Goal: Information Seeking & Learning: Find contact information

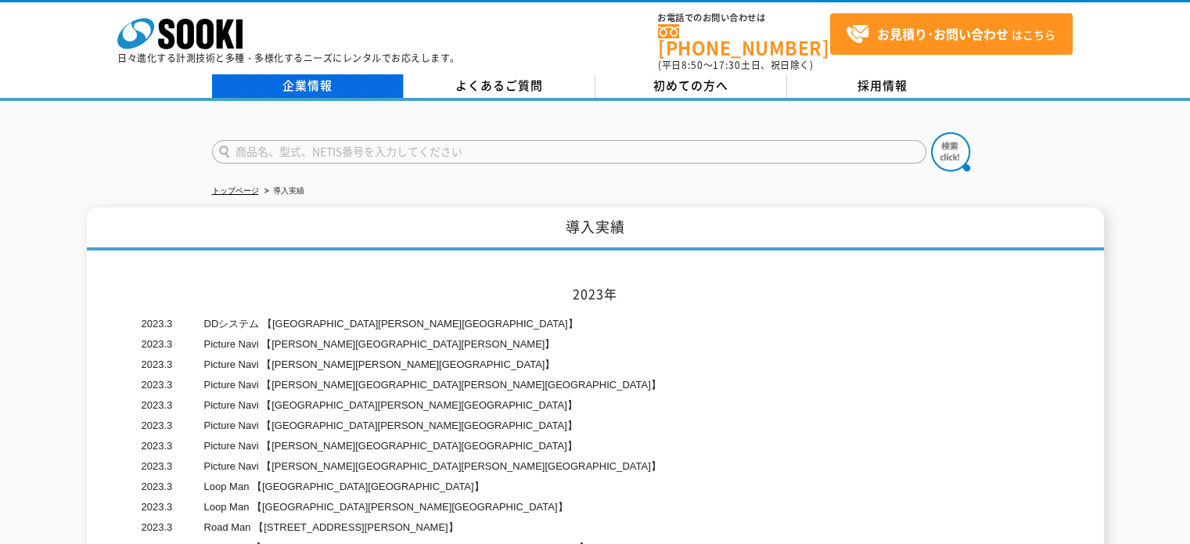
click at [322, 74] on link "企業情報" at bounding box center [308, 85] width 192 height 23
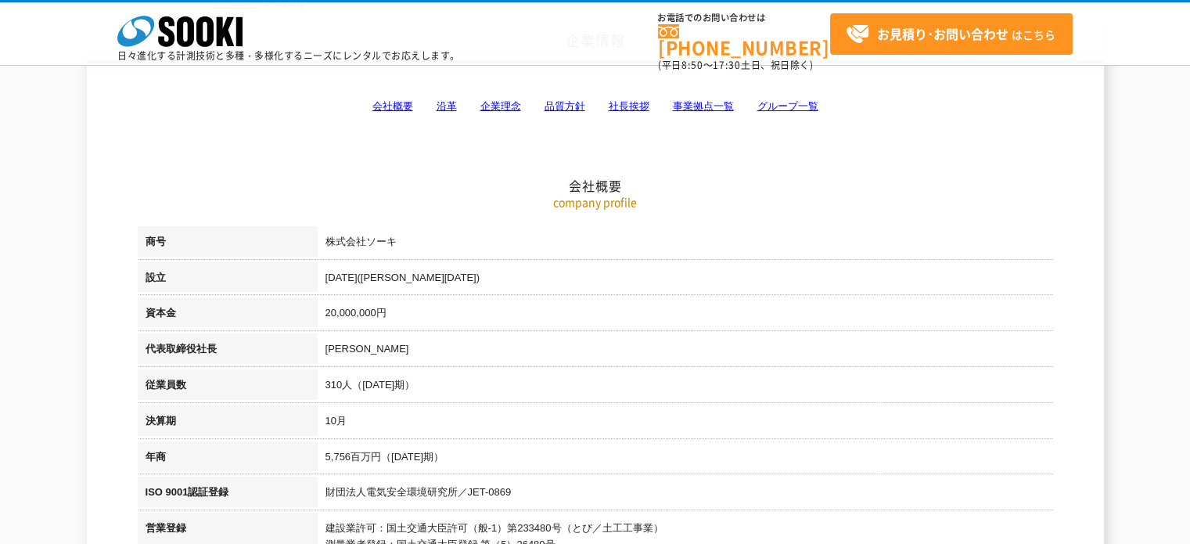
scroll to position [105, 0]
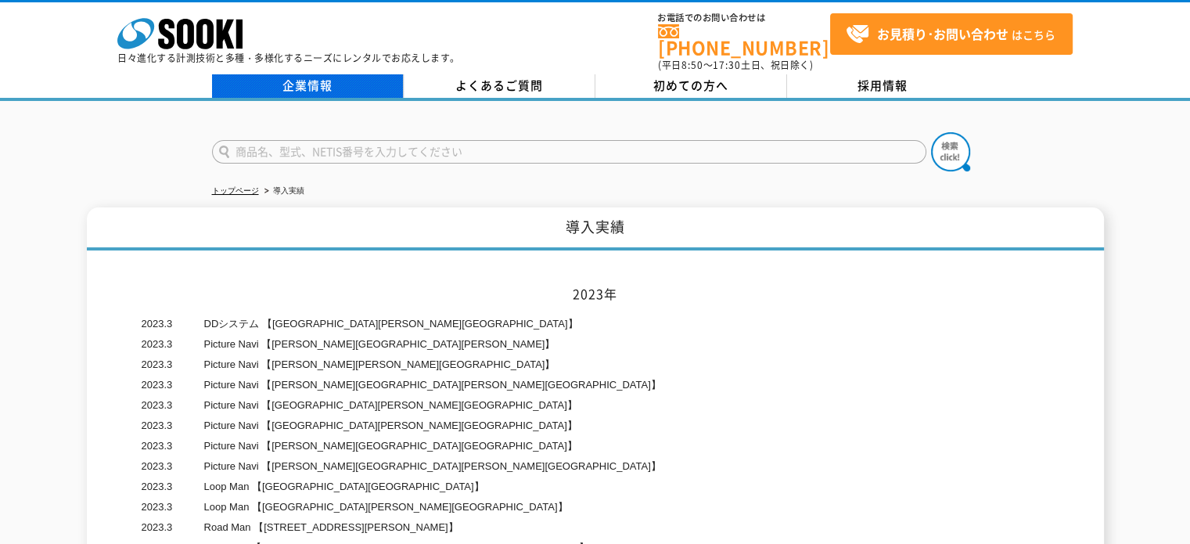
click at [304, 81] on link "企業情報" at bounding box center [308, 85] width 192 height 23
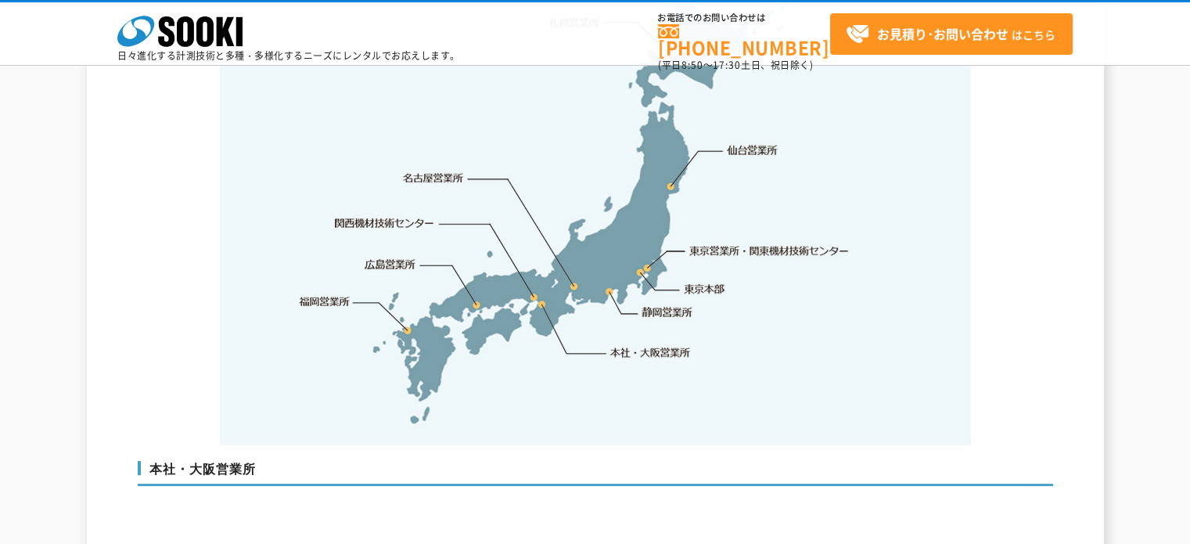
scroll to position [3677, 0]
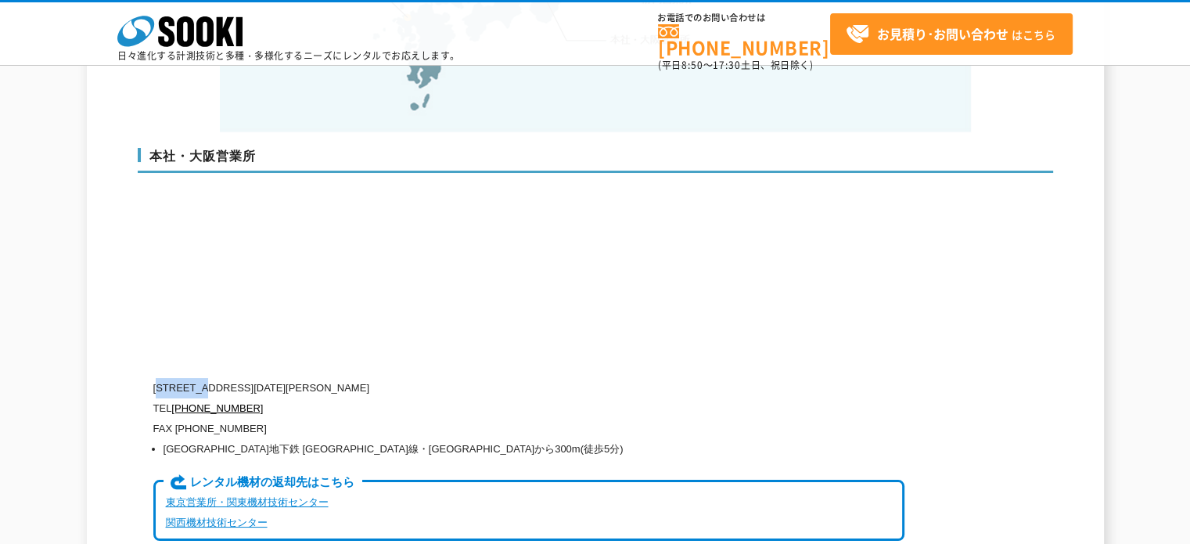
drag, startPoint x: 162, startPoint y: 350, endPoint x: 213, endPoint y: 348, distance: 50.9
click at [213, 378] on p "[STREET_ADDRESS][DATE][PERSON_NAME]" at bounding box center [528, 388] width 751 height 20
copy p "550-0005"
click at [300, 328] on div "本社・大阪営業所 〒550-0005 大阪府大阪市西区西本町1-15-10 辰野西本町ビル13階 TEL 0120-856-990 FAX (06)6538-…" at bounding box center [595, 350] width 915 height 437
drag, startPoint x: 246, startPoint y: 351, endPoint x: 329, endPoint y: 347, distance: 83.1
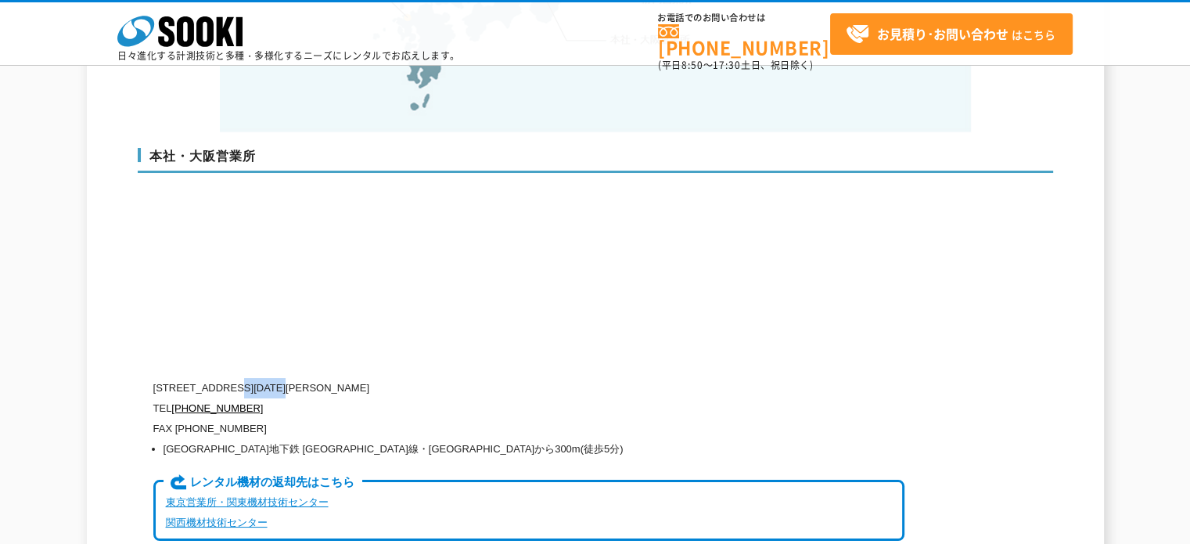
click at [329, 378] on p "[STREET_ADDRESS][DATE][PERSON_NAME]" at bounding box center [528, 388] width 751 height 20
copy p "大阪市西区西本町"
click at [354, 398] on p "TEL 0120-856-990" at bounding box center [528, 408] width 751 height 20
drag, startPoint x: 331, startPoint y: 352, endPoint x: 372, endPoint y: 346, distance: 41.9
click at [372, 378] on p "[STREET_ADDRESS][DATE][PERSON_NAME]" at bounding box center [528, 388] width 751 height 20
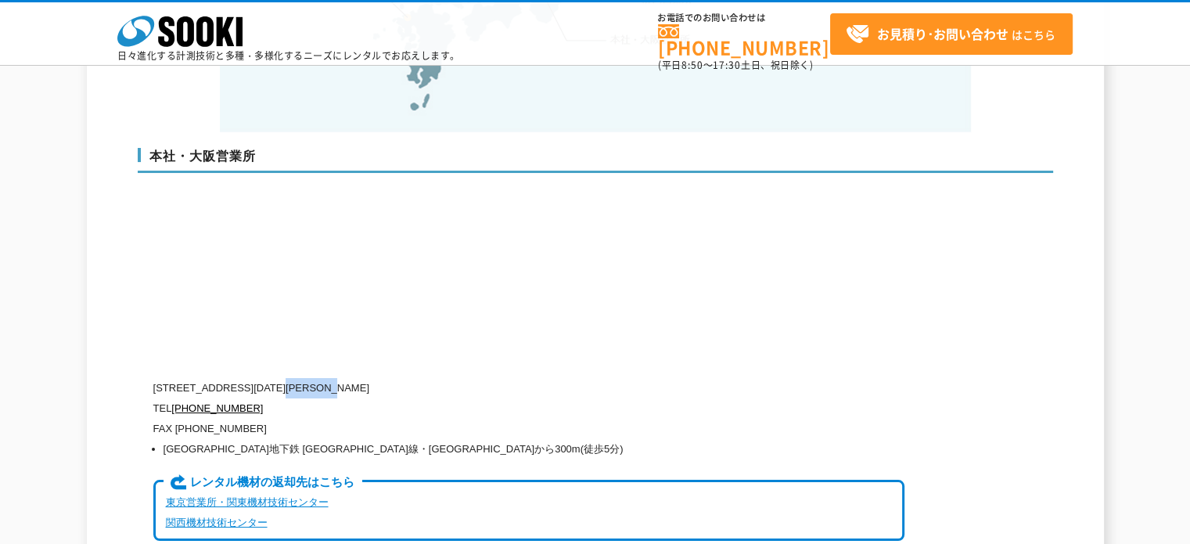
copy p "1-15-10"
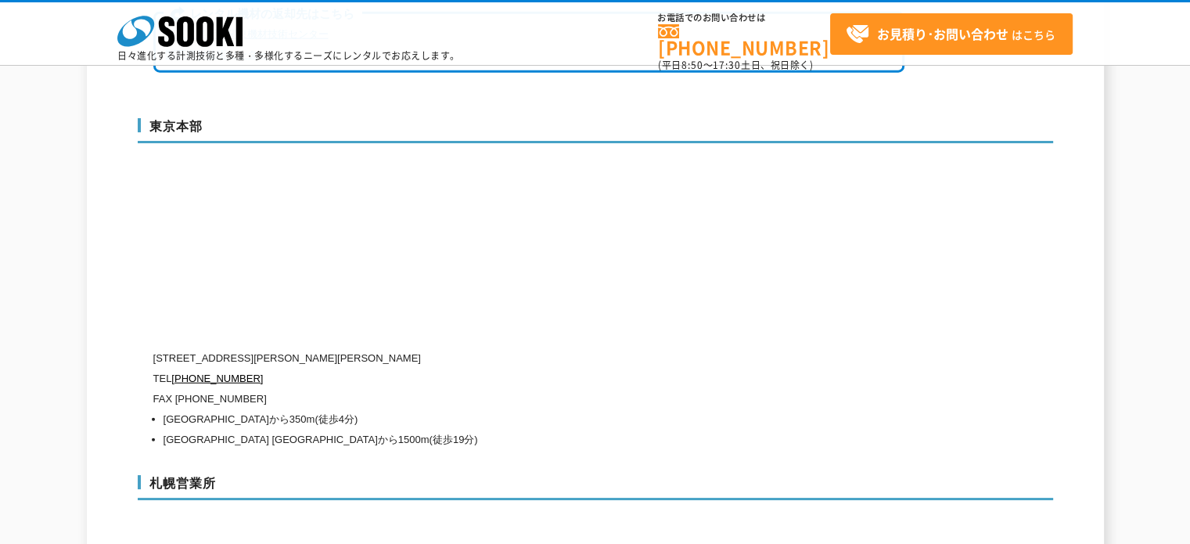
scroll to position [4147, 0]
